Goal: Find specific page/section: Find specific page/section

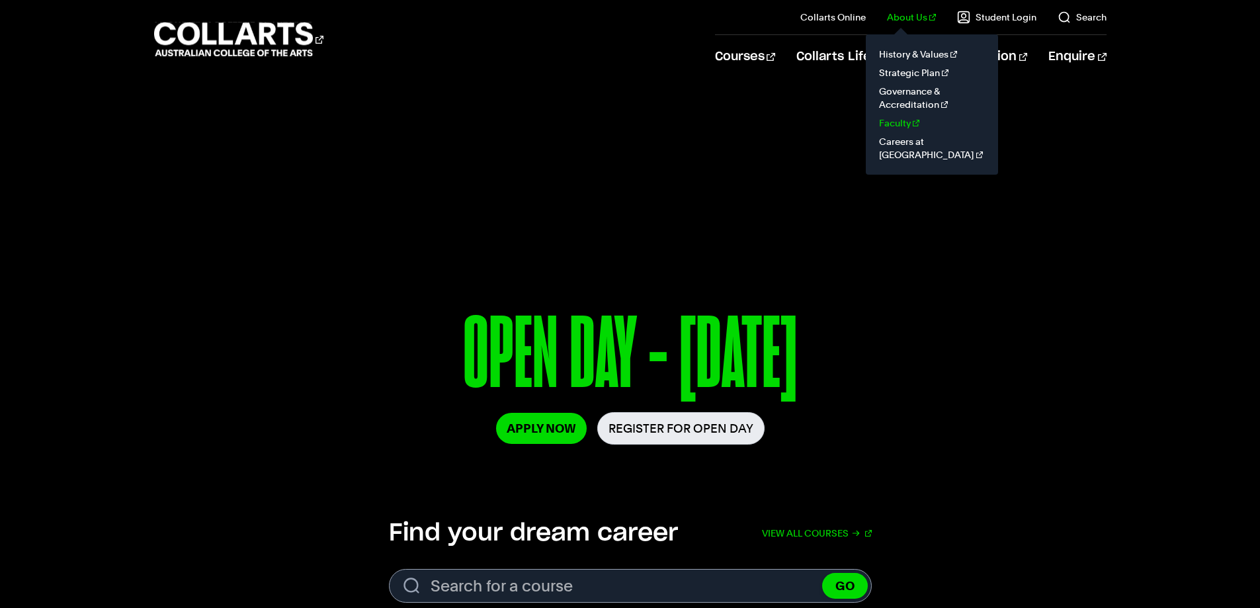
click at [906, 125] on link "Faculty" at bounding box center [931, 123] width 111 height 19
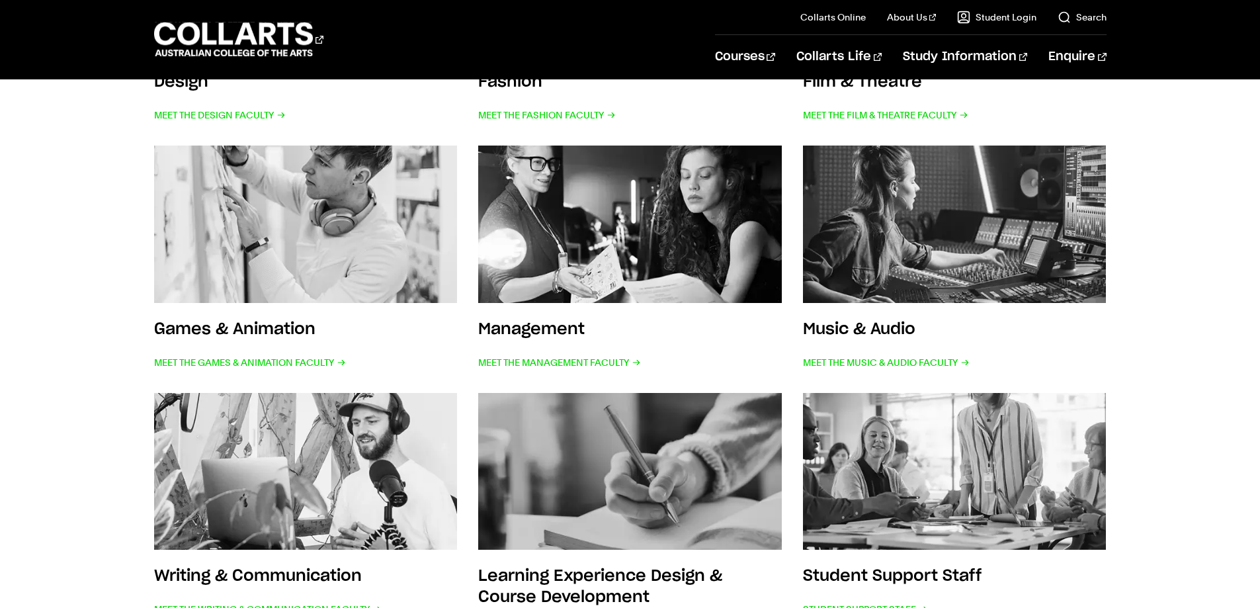
scroll to position [529, 0]
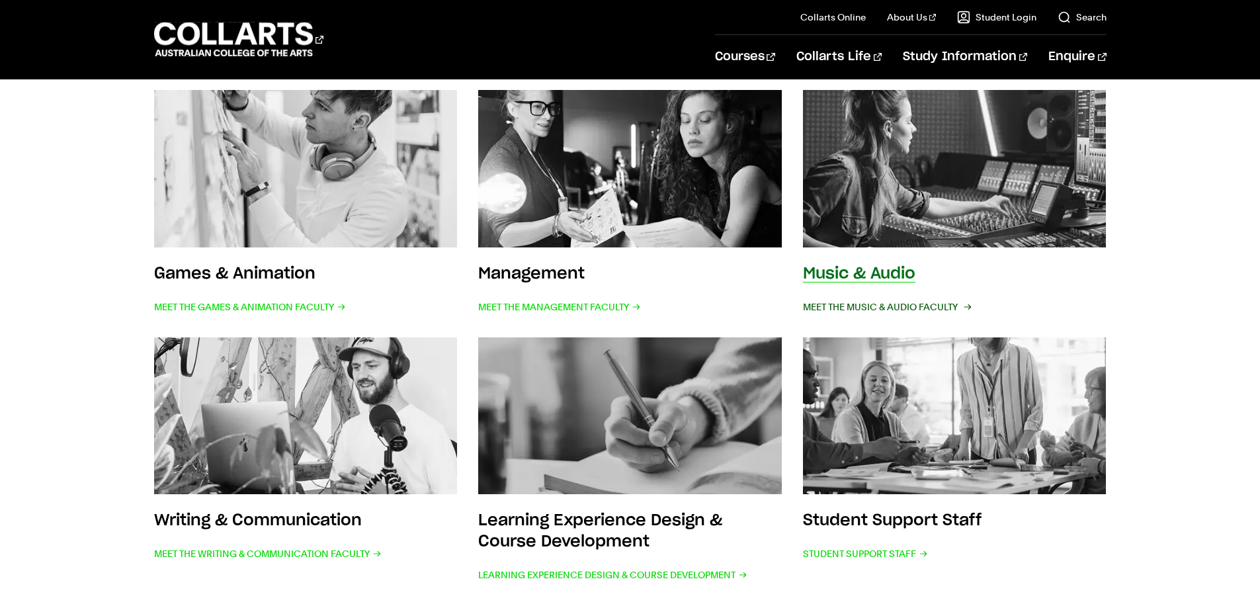
click at [898, 305] on span "Meet the Music & Audio Faculty" at bounding box center [886, 307] width 167 height 19
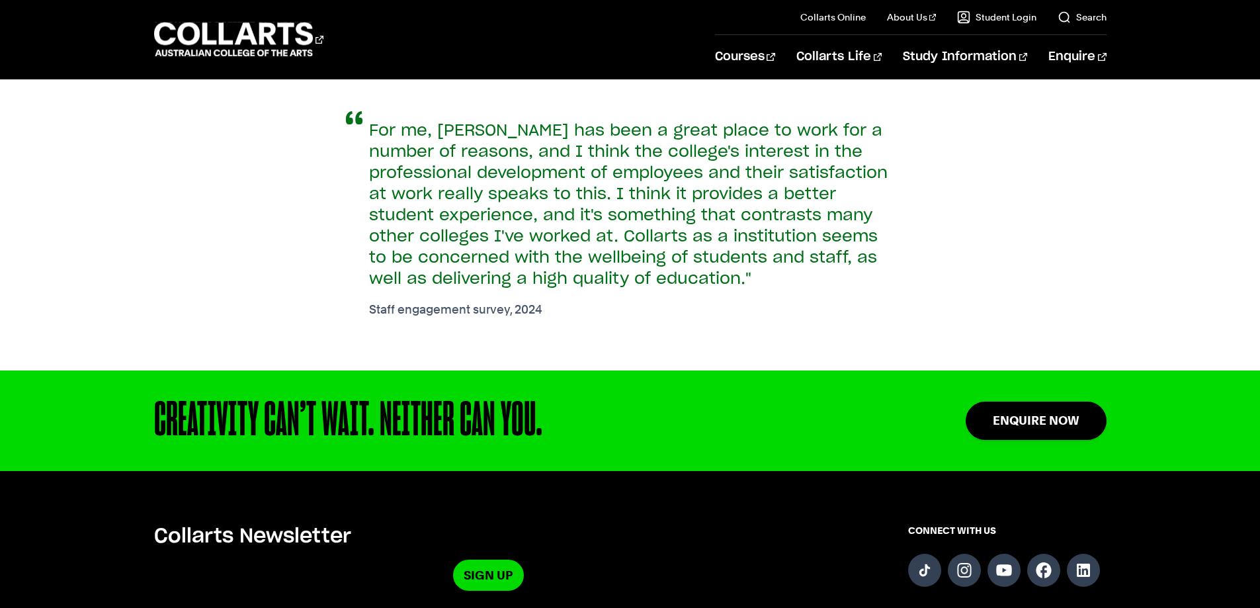
scroll to position [860, 0]
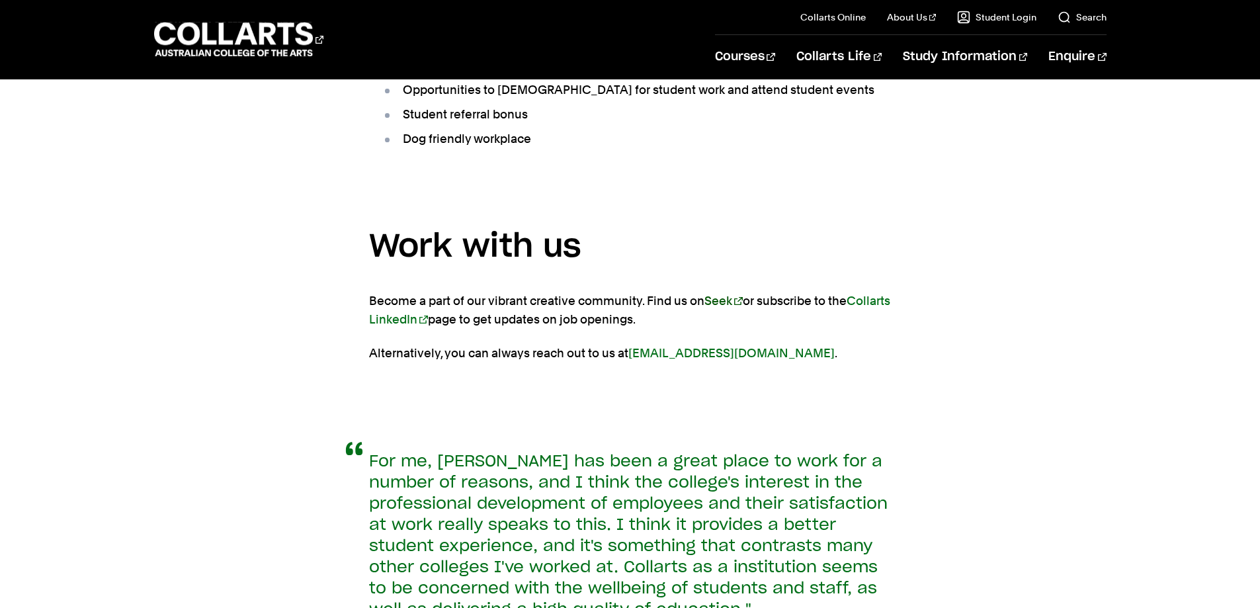
click at [721, 301] on link "Seek" at bounding box center [723, 301] width 38 height 14
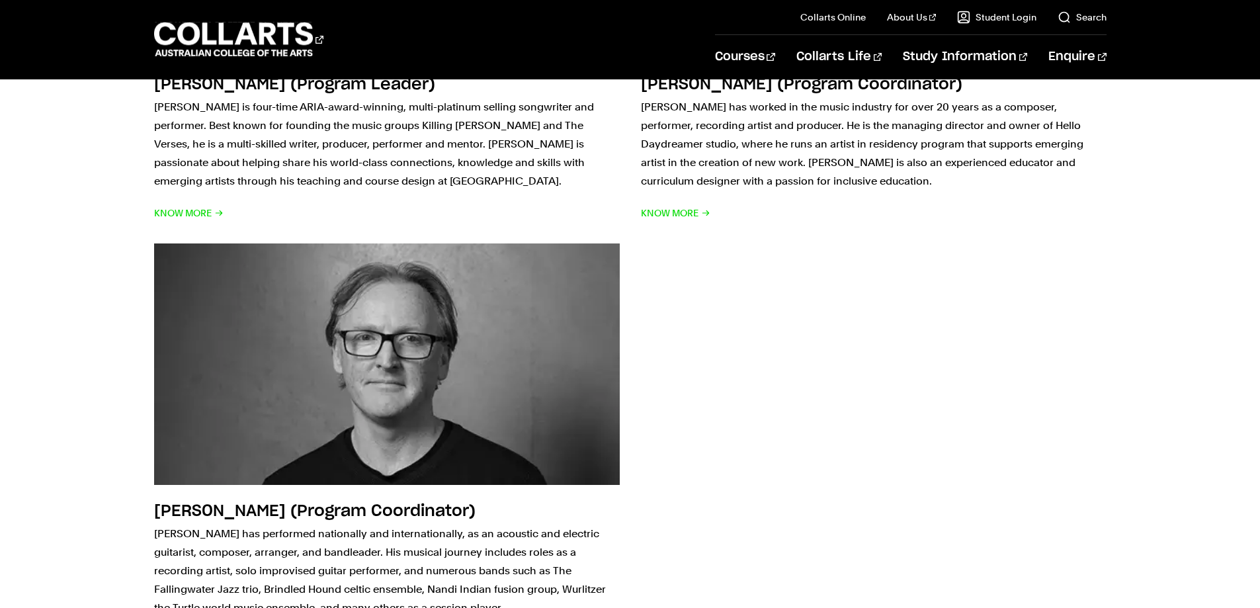
scroll to position [1720, 0]
